Goal: Information Seeking & Learning: Learn about a topic

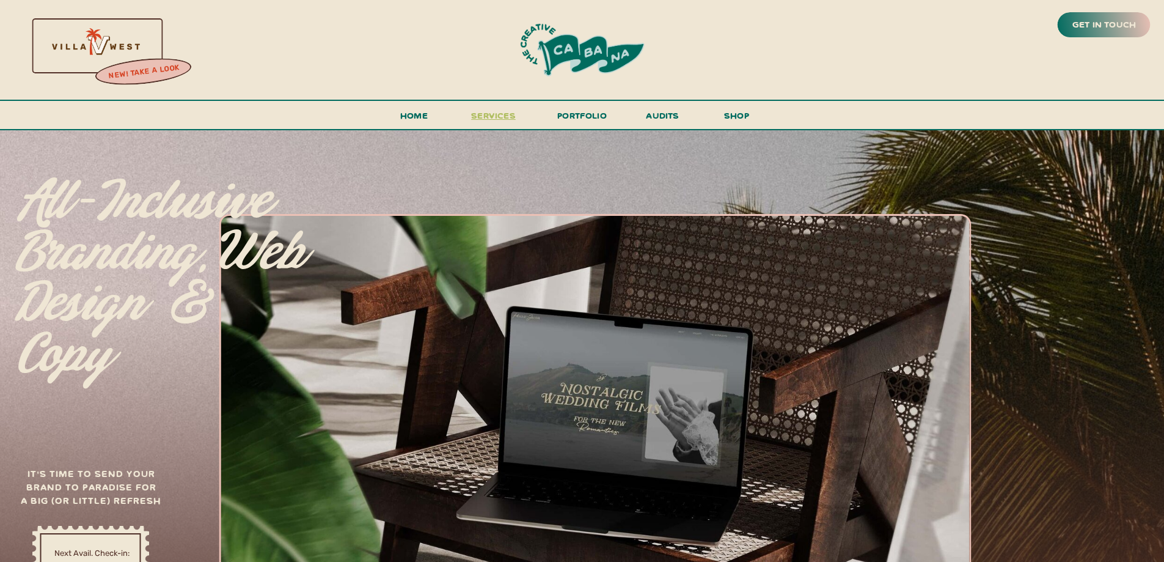
click at [490, 116] on span "services" at bounding box center [493, 115] width 45 height 12
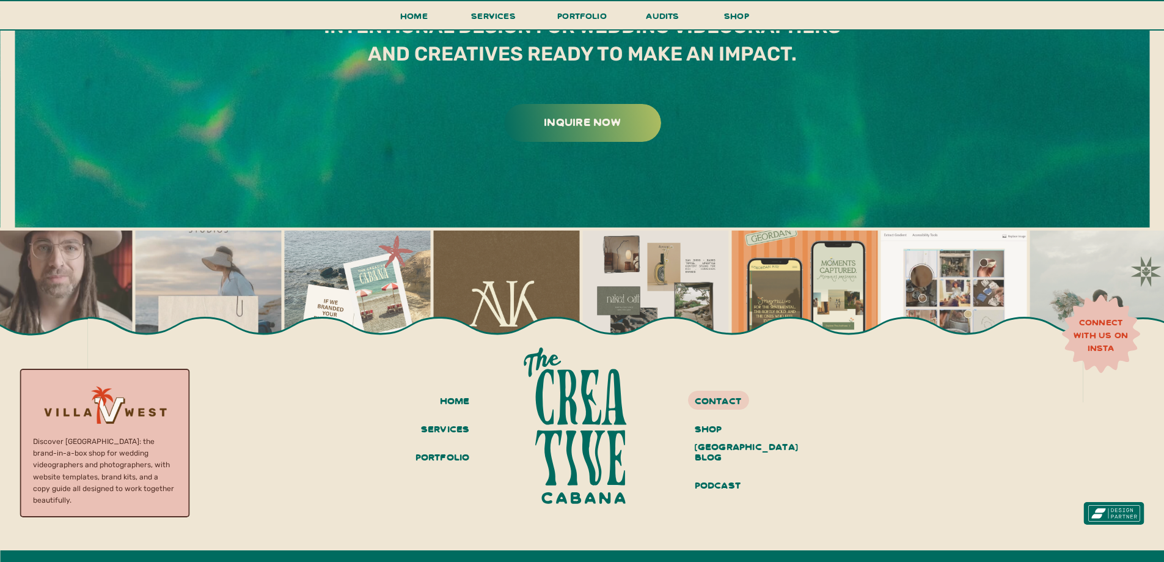
scroll to position [7004, 0]
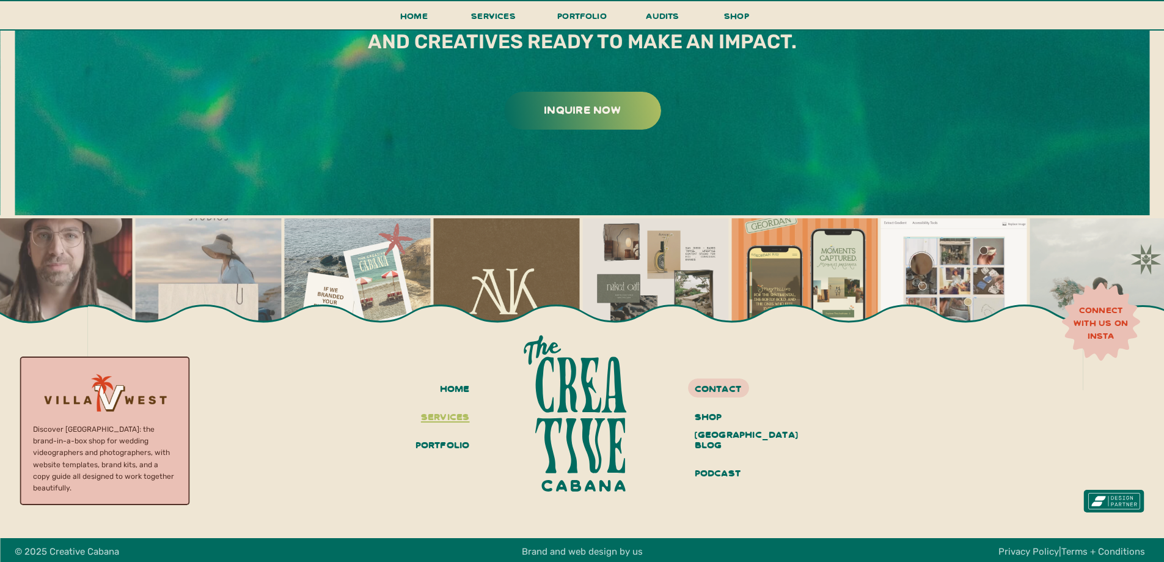
click at [455, 416] on h3 "services" at bounding box center [443, 417] width 53 height 21
click at [495, 13] on span "services" at bounding box center [493, 16] width 45 height 12
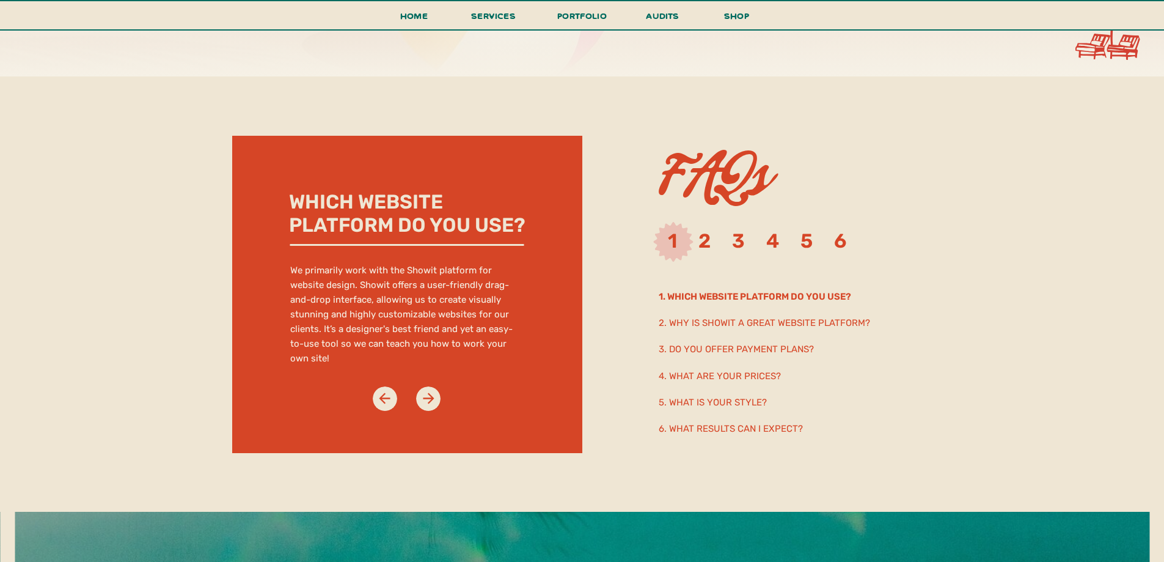
scroll to position [6393, 0]
click at [716, 293] on h2 "1. Which website platform do you use?" at bounding box center [799, 295] width 281 height 13
click at [724, 378] on h2 "4. What are your prices?" at bounding box center [767, 374] width 216 height 13
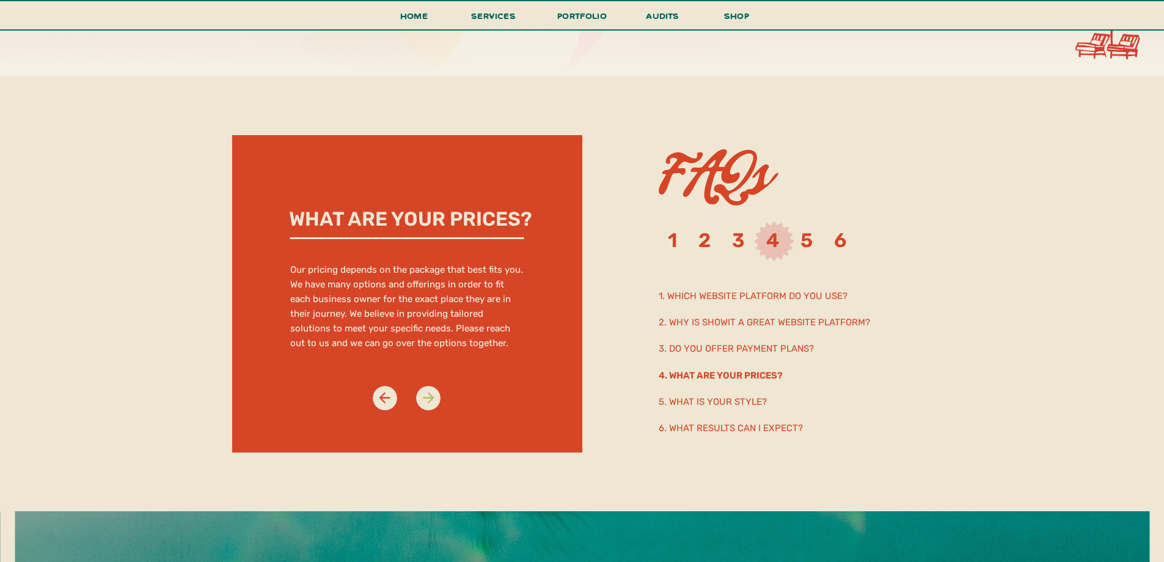
click at [428, 399] on icon at bounding box center [429, 397] width 17 height 17
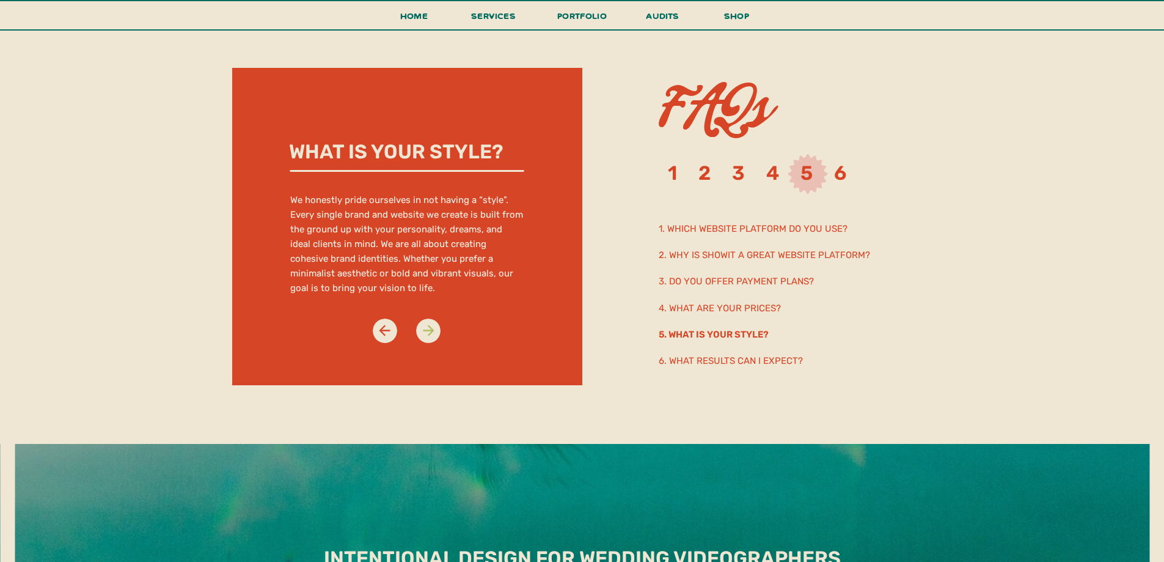
scroll to position [6468, 0]
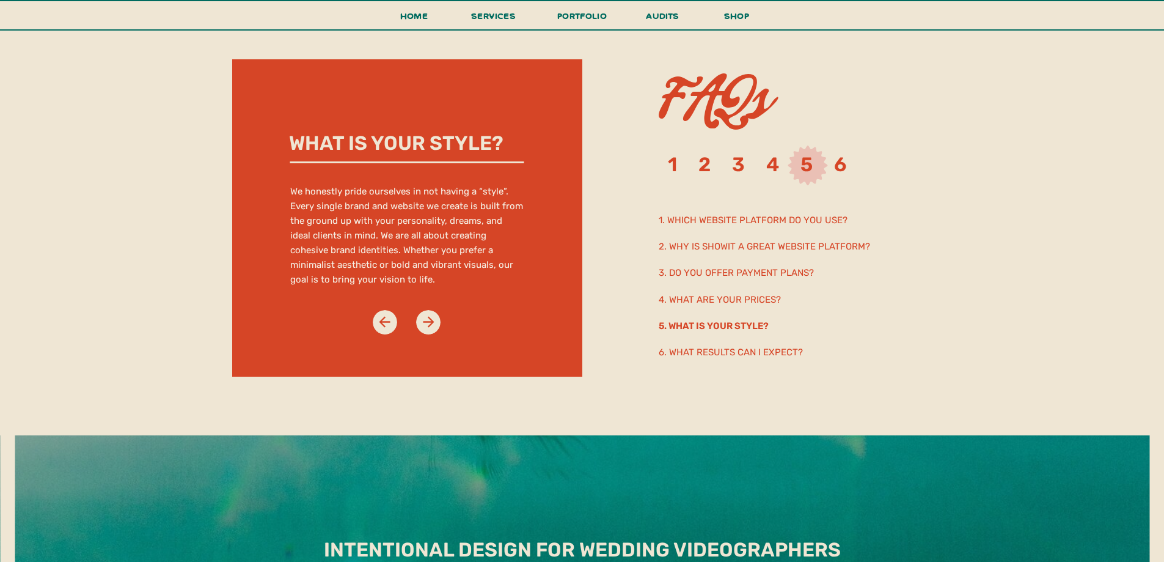
click at [432, 335] on div at bounding box center [407, 217] width 350 height 317
click at [431, 326] on icon at bounding box center [429, 322] width 17 height 17
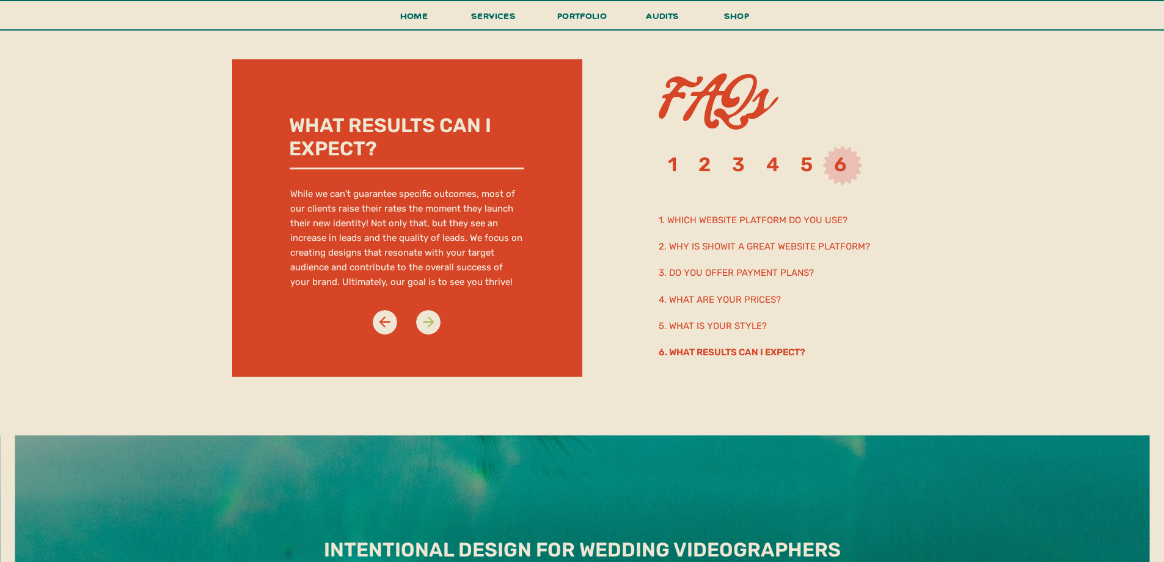
click at [432, 326] on icon at bounding box center [429, 322] width 17 height 17
